Goal: Find specific page/section: Find specific page/section

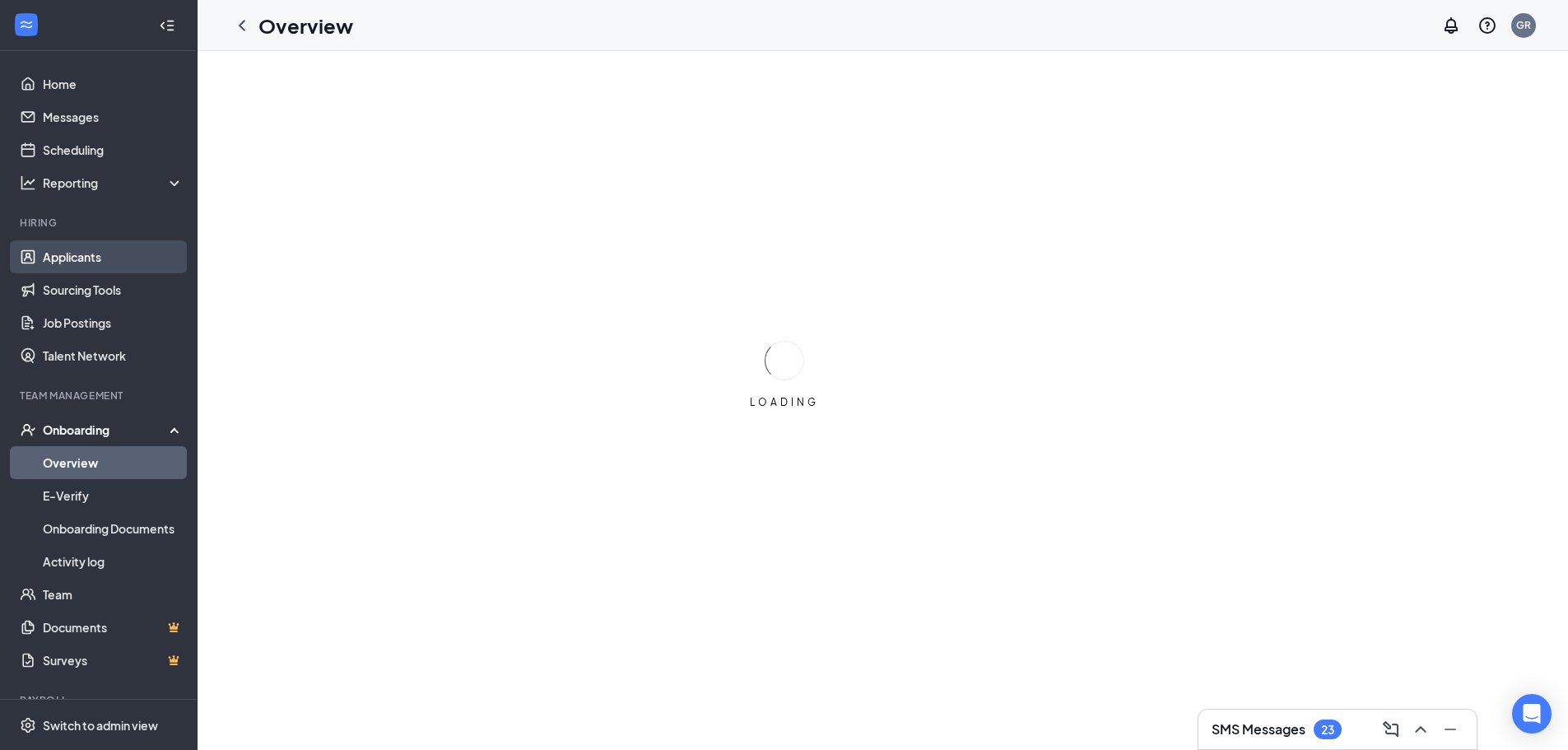
click at [93, 252] on link "Applicants" at bounding box center [113, 257] width 140 height 33
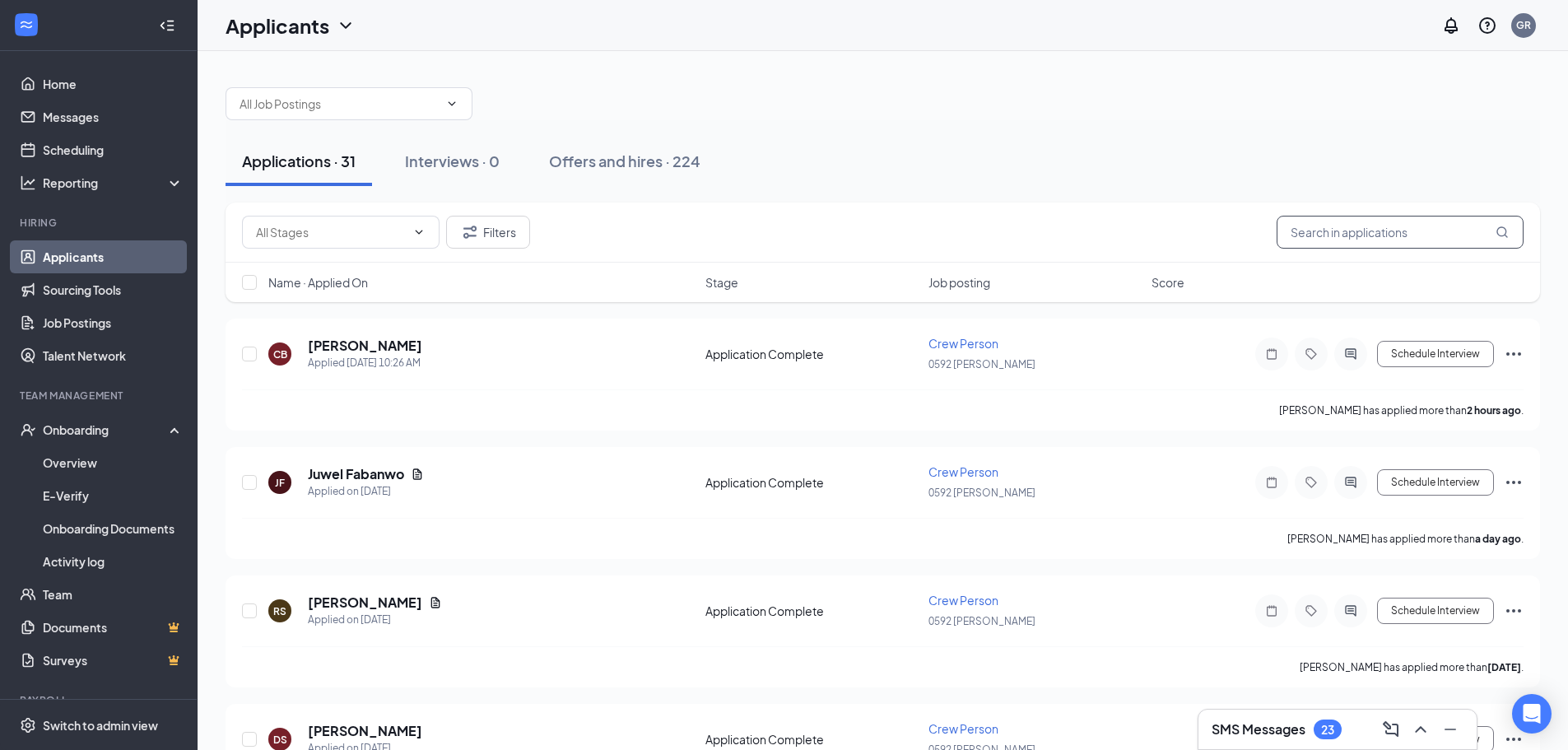
click at [1308, 231] on input "text" at bounding box center [1401, 232] width 247 height 33
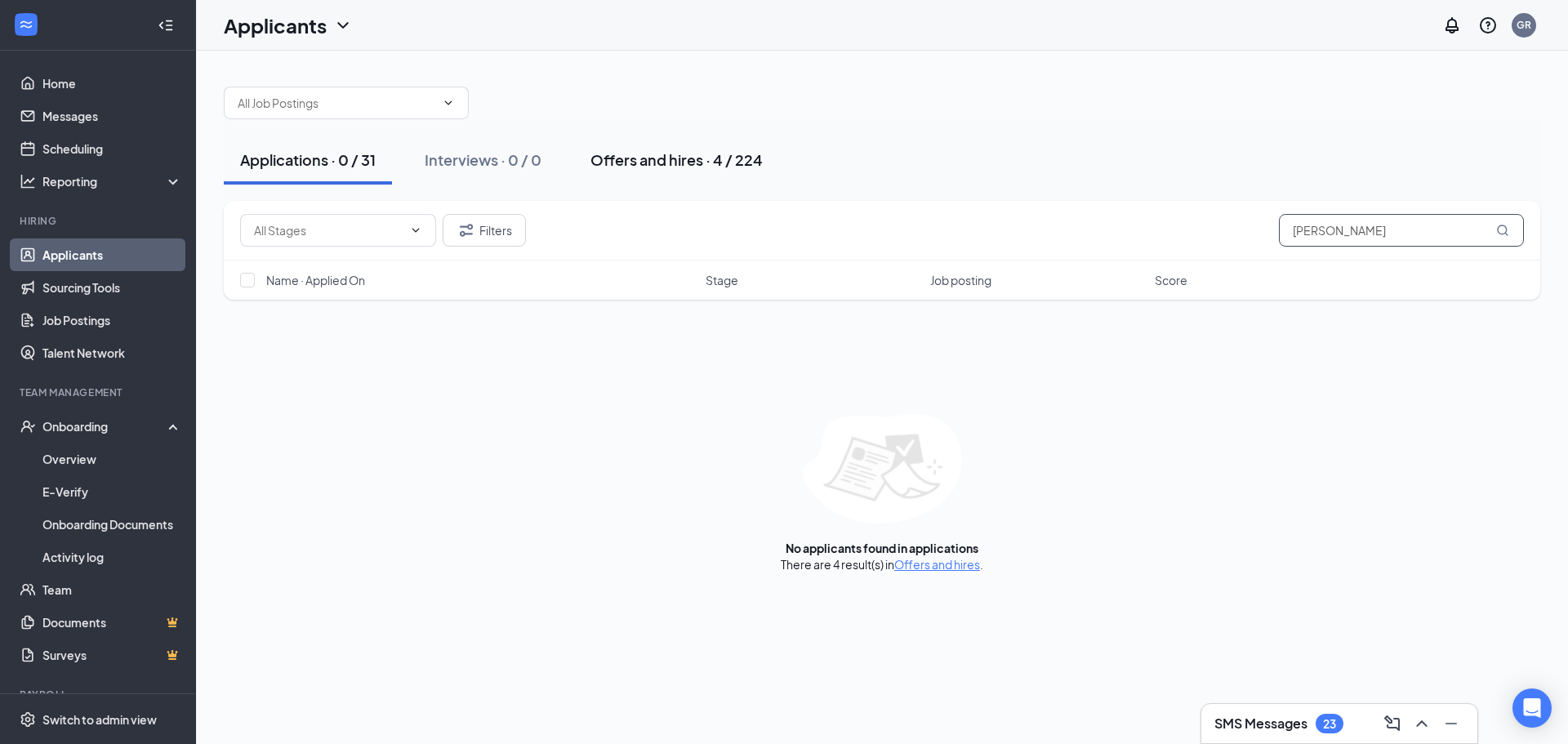
type input "[PERSON_NAME]"
click at [657, 165] on div "Offers and hires · 4 / 224" at bounding box center [677, 159] width 172 height 20
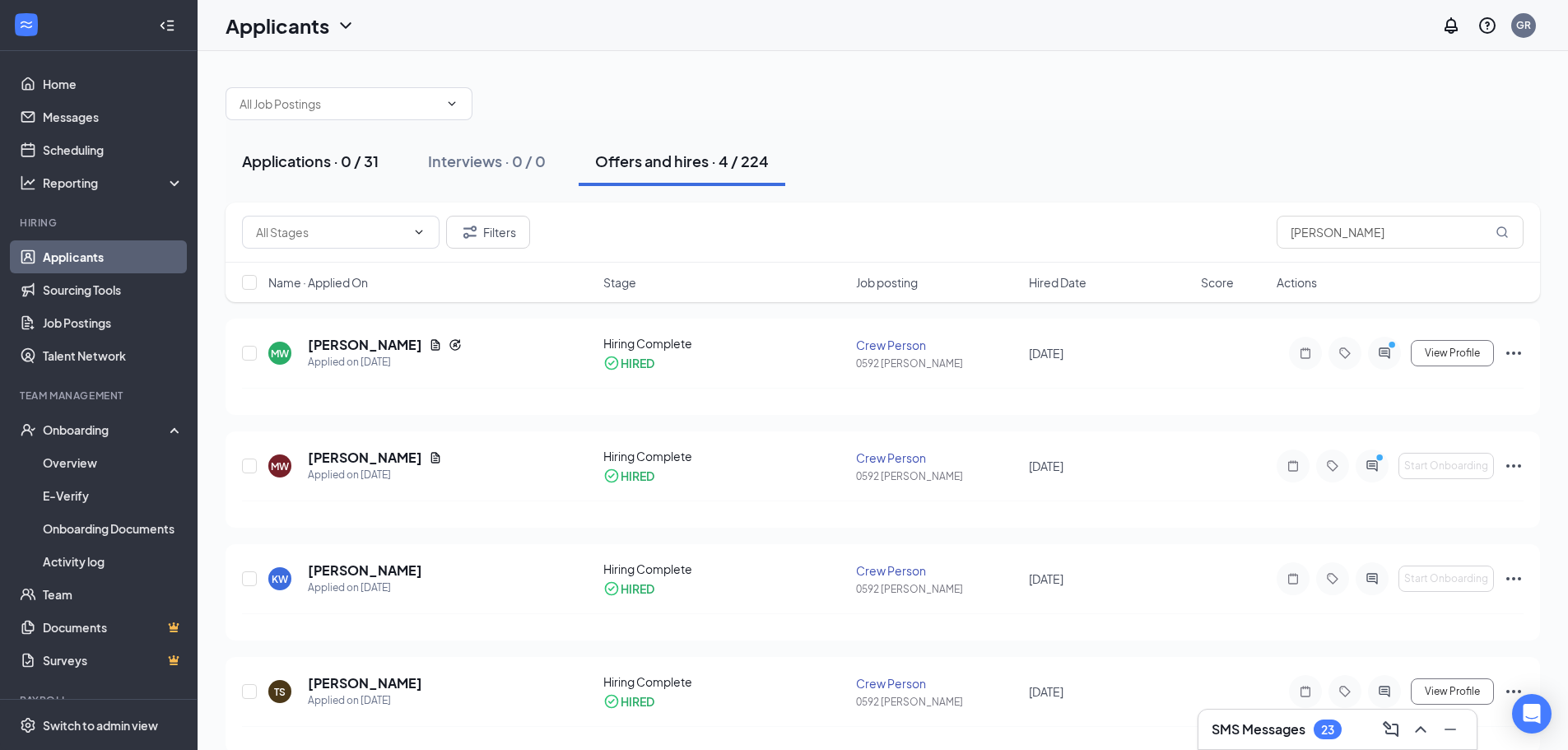
click at [338, 157] on div "Applications · 0 / 31" at bounding box center [310, 161] width 137 height 20
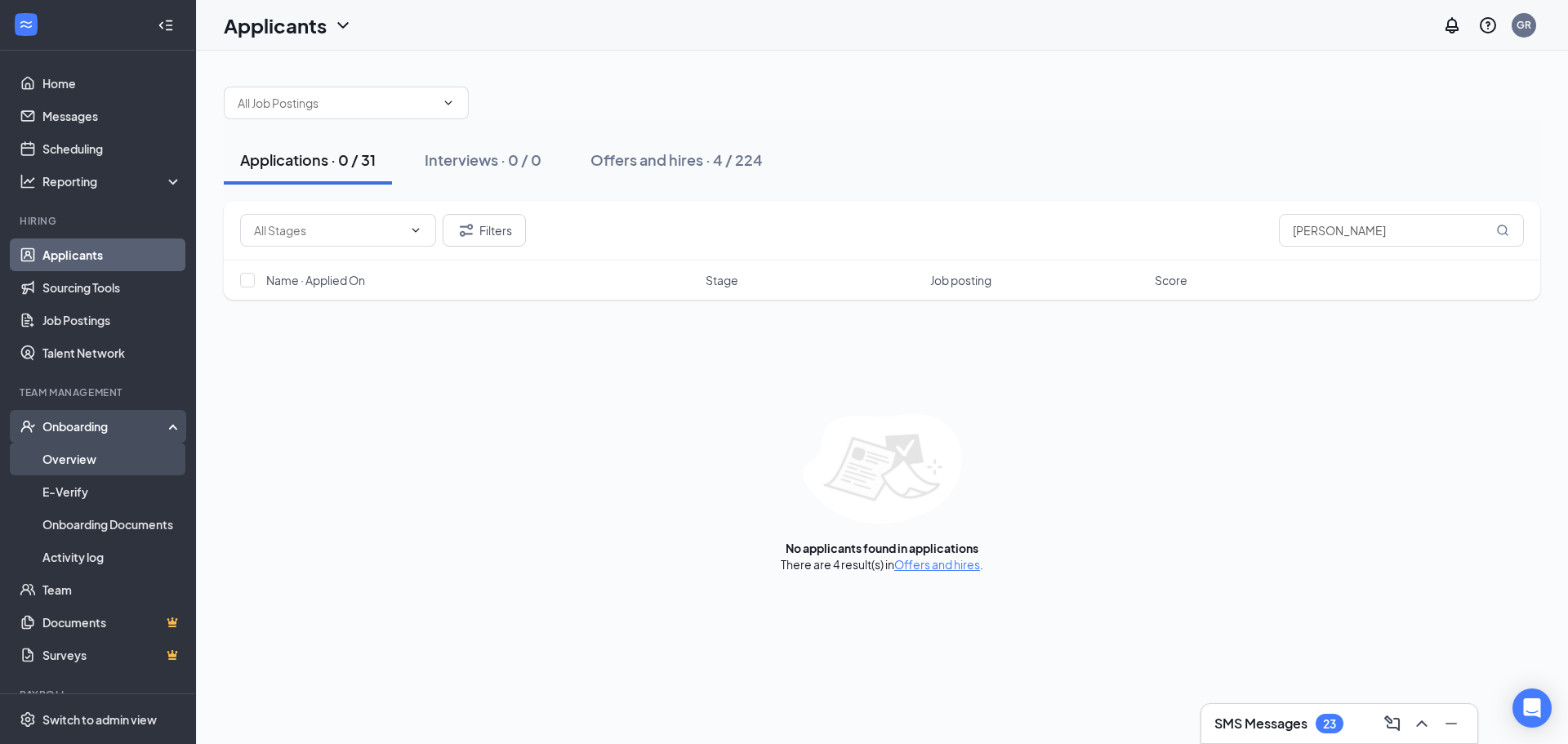
click at [88, 458] on link "Overview" at bounding box center [112, 459] width 139 height 33
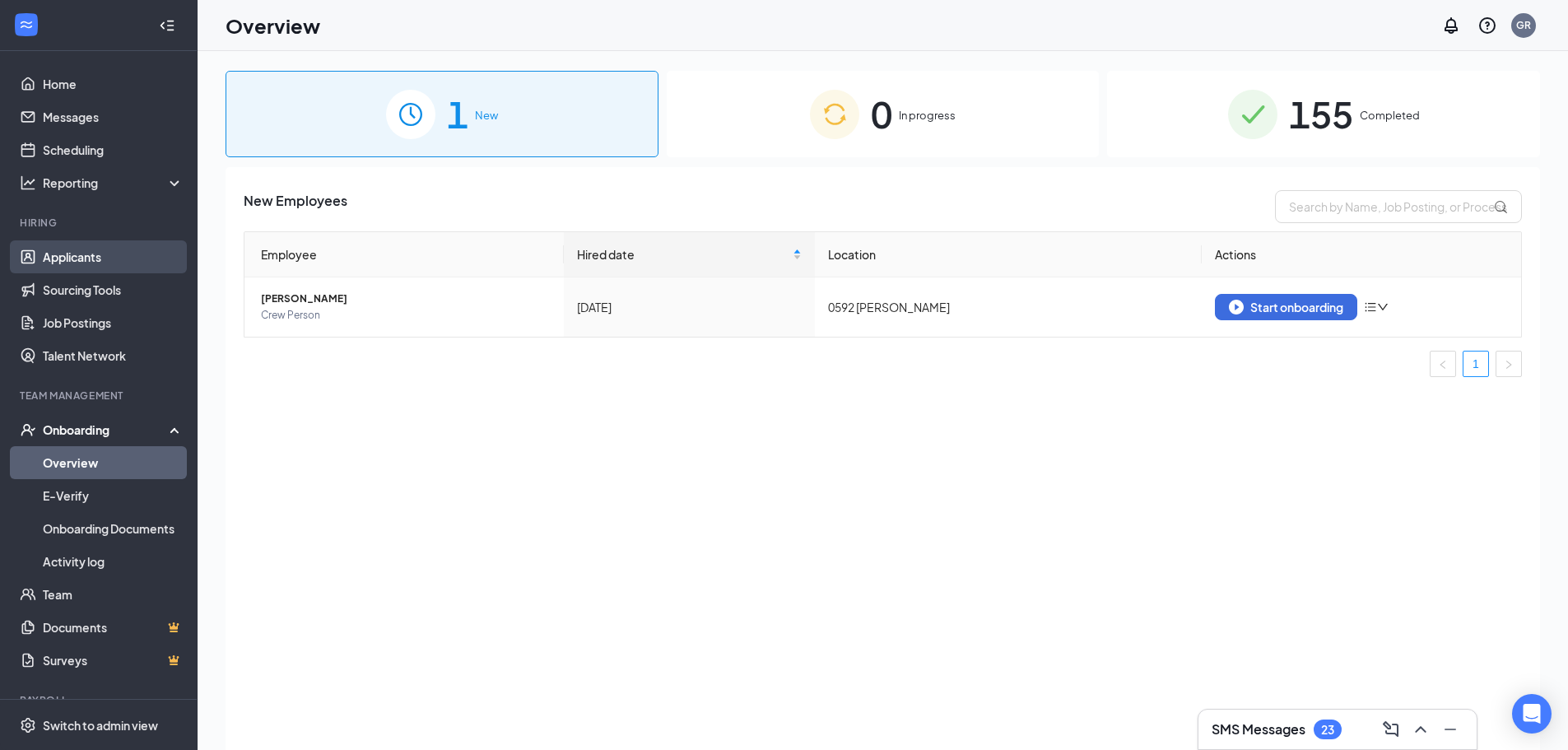
click at [111, 250] on link "Applicants" at bounding box center [113, 257] width 140 height 33
